Goal: Find specific page/section: Find specific page/section

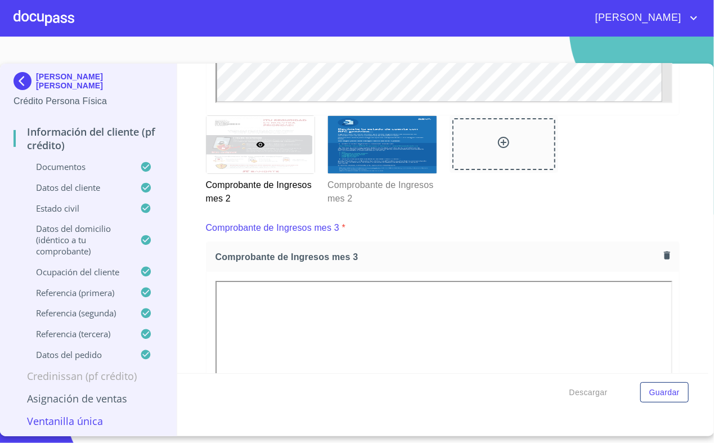
scroll to position [1891, 0]
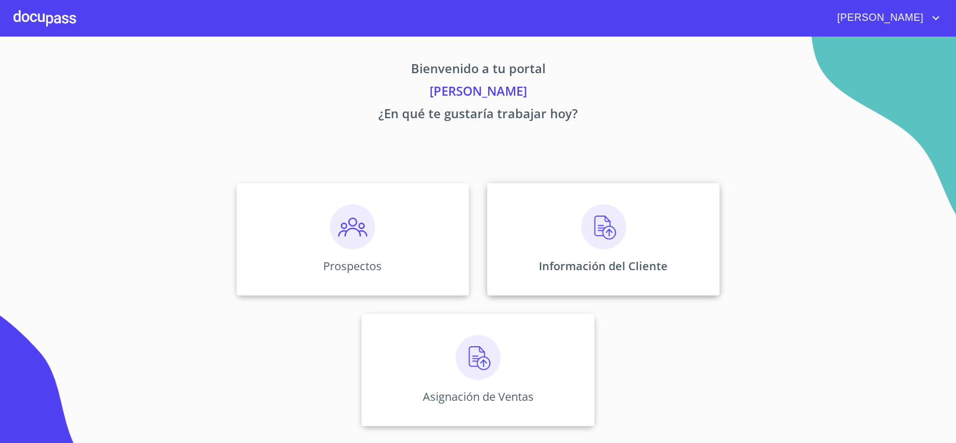
click at [543, 222] on div "Información del Cliente" at bounding box center [603, 239] width 232 height 113
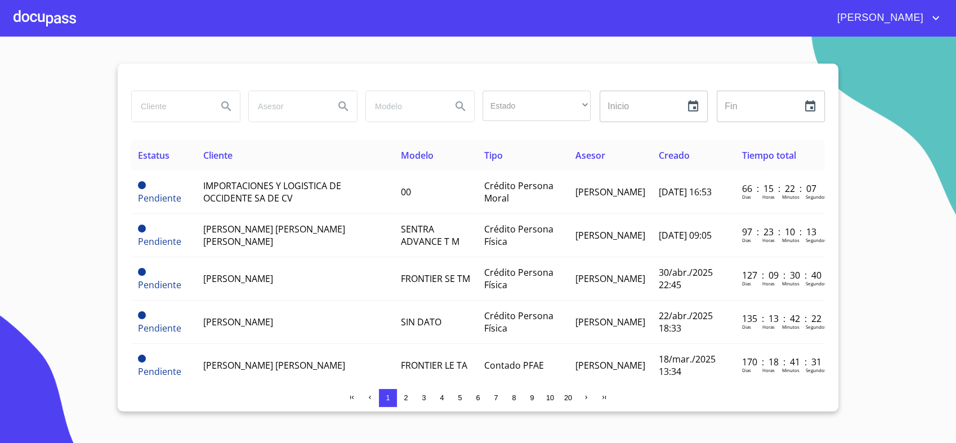
click at [171, 105] on input "search" at bounding box center [170, 106] width 77 height 30
type input "[PERSON_NAME]"
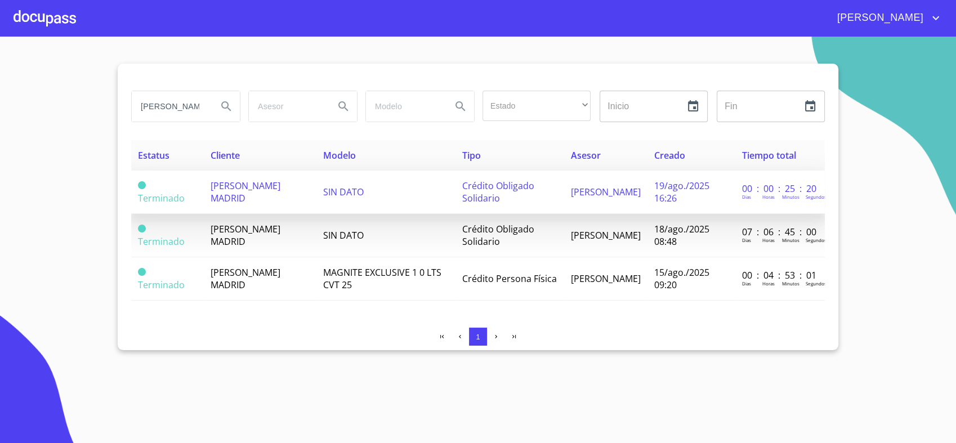
click at [245, 200] on td "[PERSON_NAME] MADRID" at bounding box center [260, 192] width 112 height 43
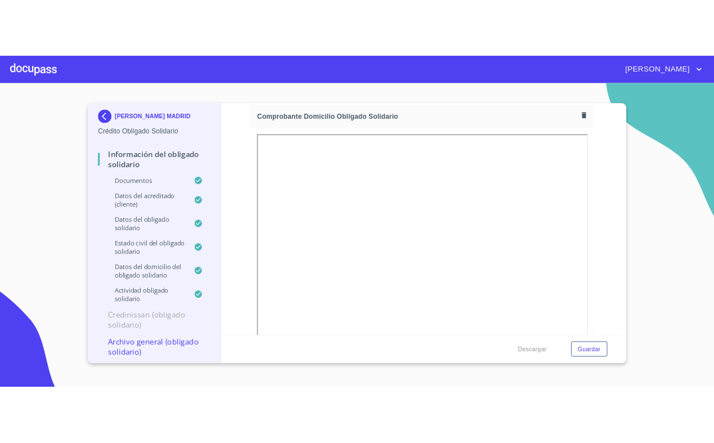
scroll to position [660, 0]
